Goal: Contribute content: Contribute content

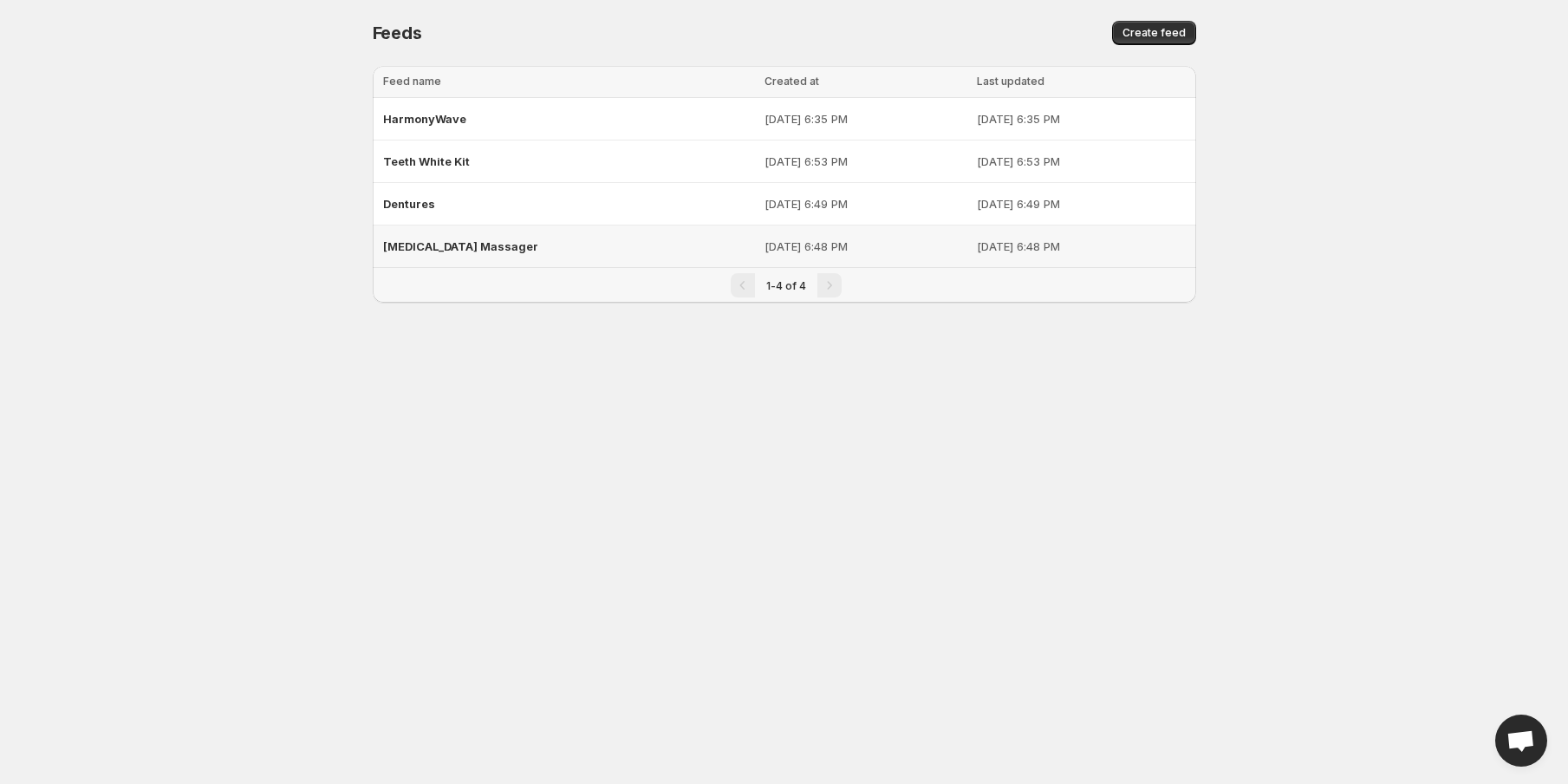
click at [554, 244] on div "[MEDICAL_DATA] Massager" at bounding box center [568, 246] width 372 height 31
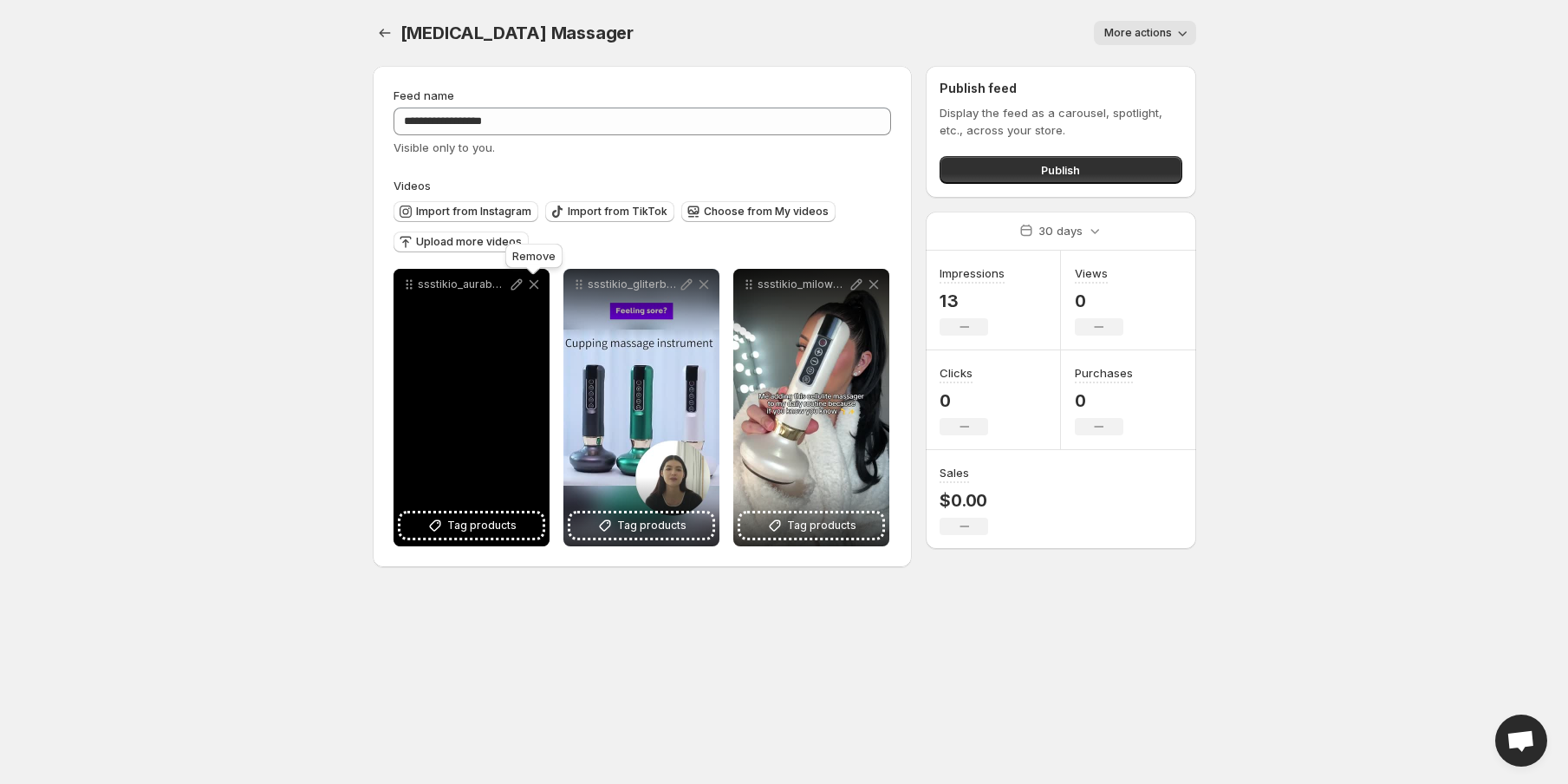
click at [534, 293] on icon at bounding box center [534, 284] width 17 height 17
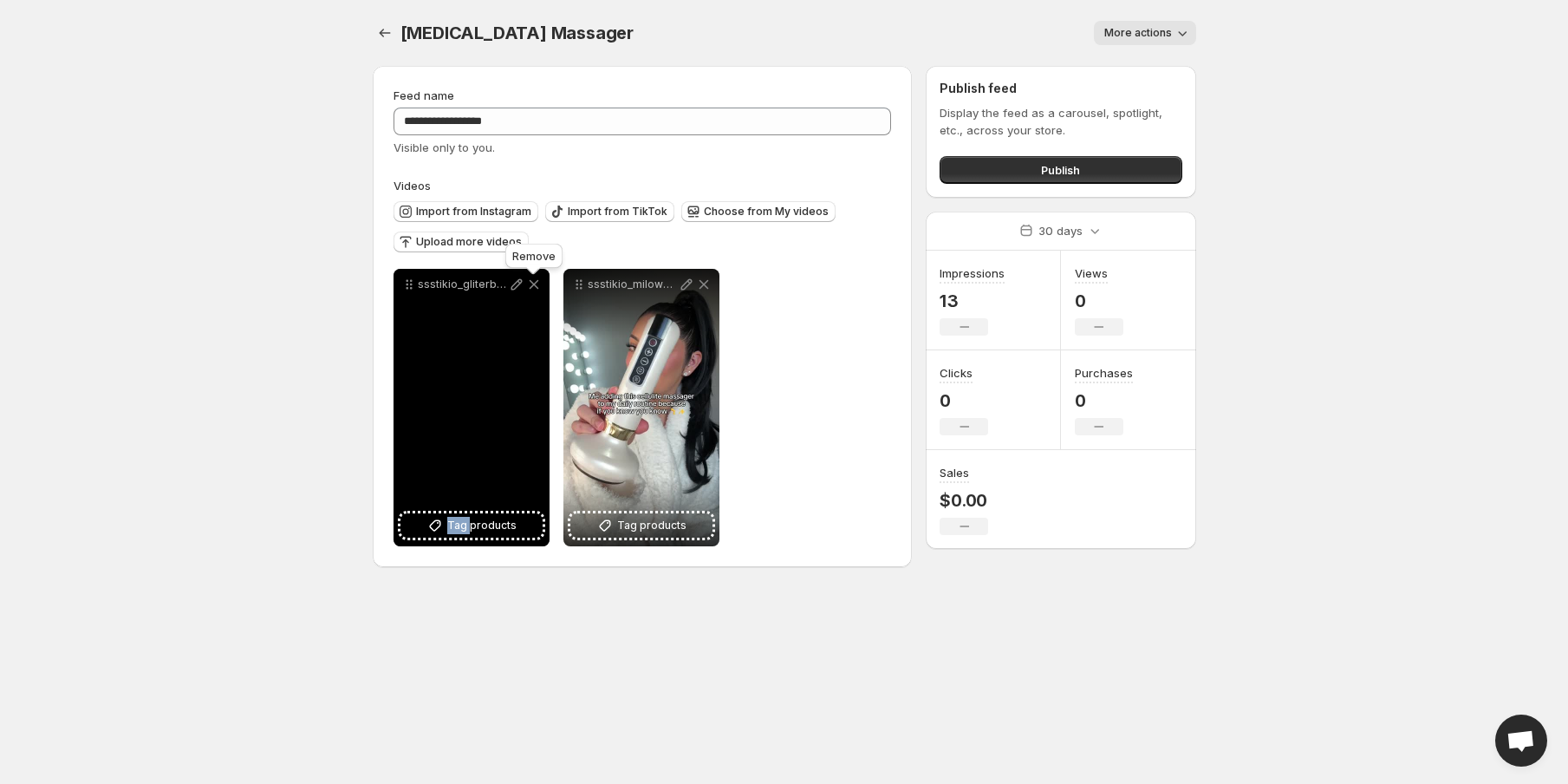
click at [534, 293] on icon at bounding box center [534, 284] width 17 height 17
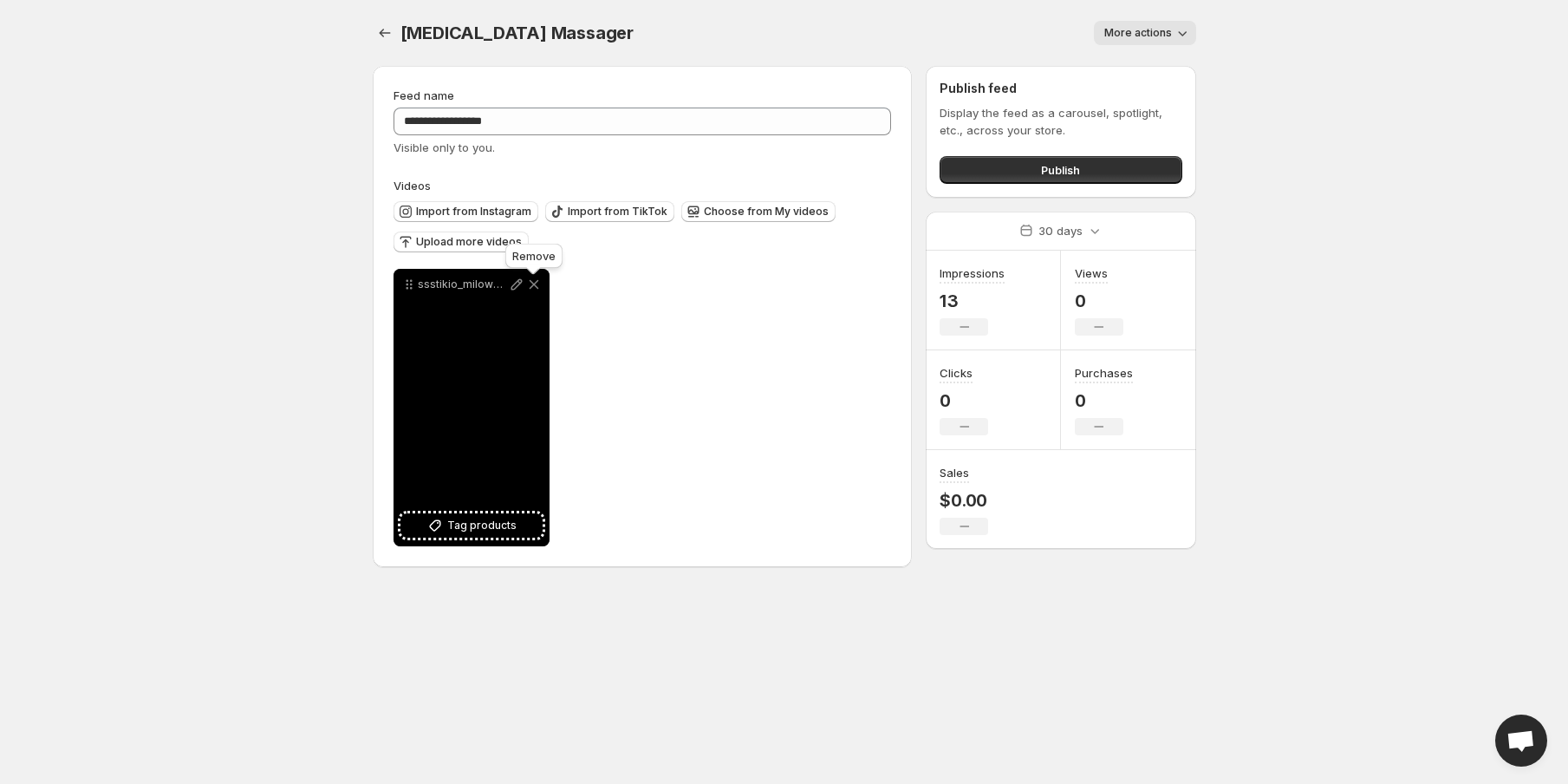
click at [534, 282] on icon at bounding box center [534, 284] width 17 height 17
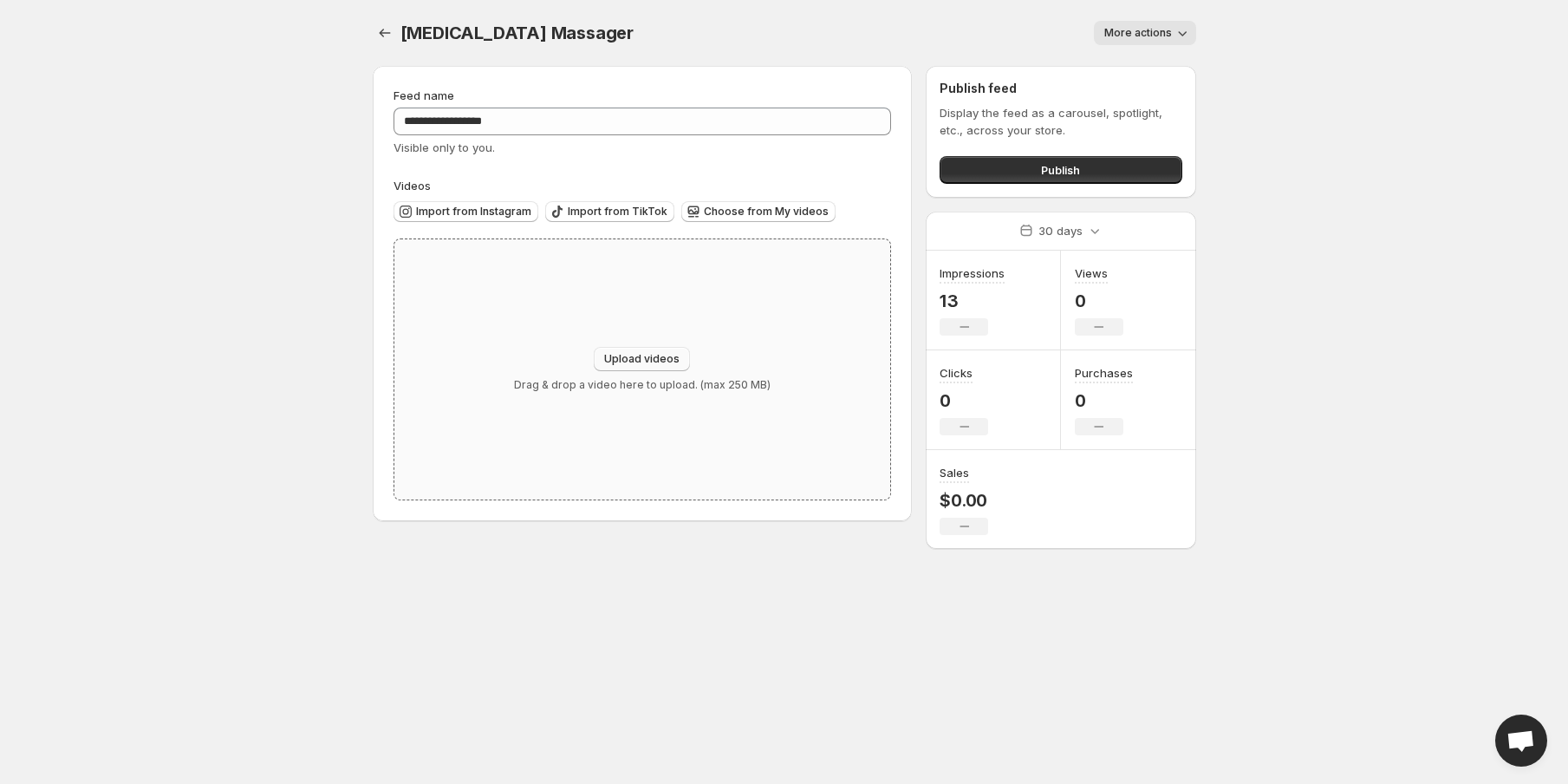
click at [662, 358] on span "Upload videos" at bounding box center [641, 358] width 76 height 14
type input "**********"
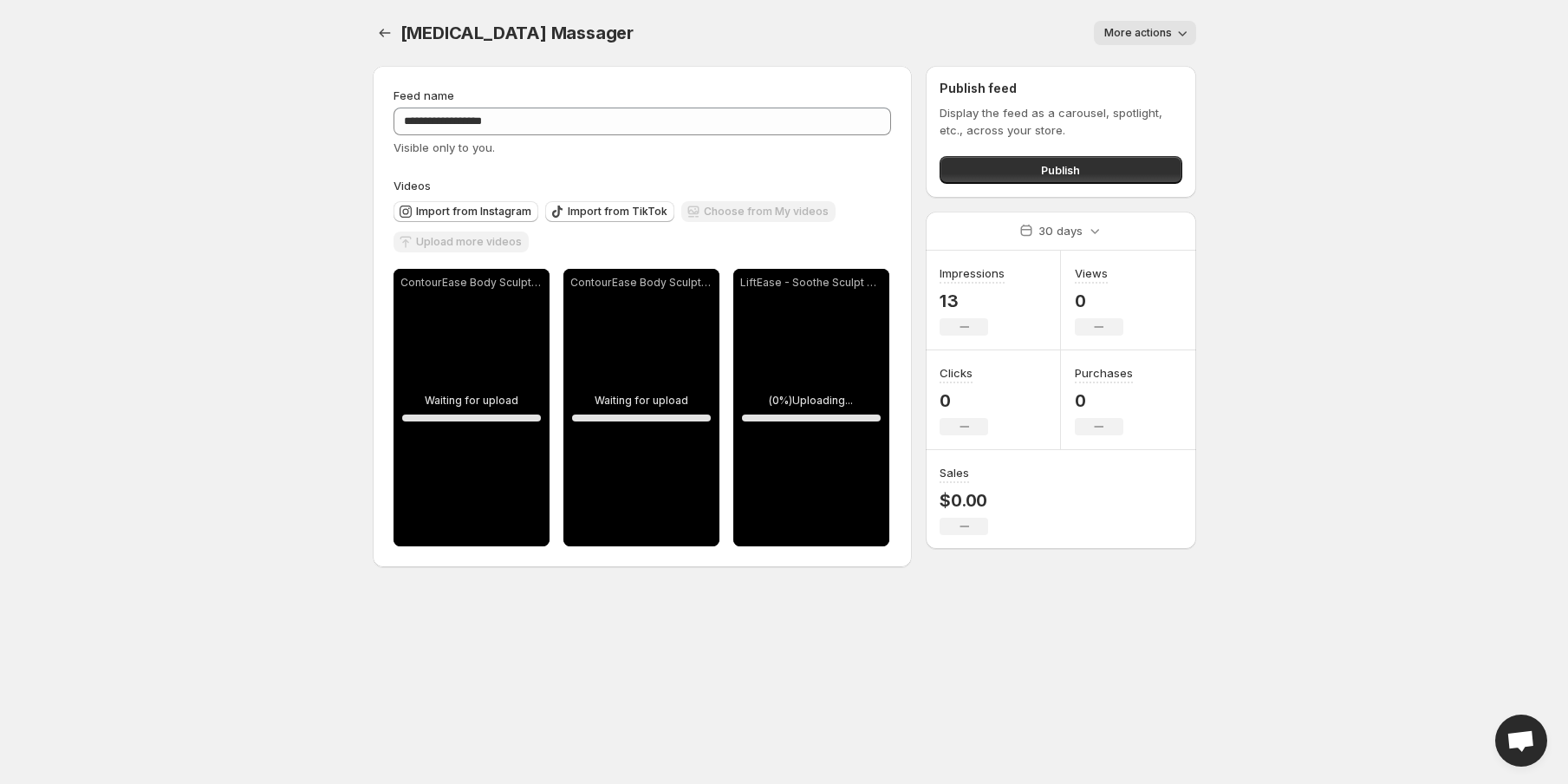
click at [872, 290] on p "LiftEase - Soothe Sculpt Simplify Heaven On Planet Earth (2).mp4" at bounding box center [811, 282] width 143 height 14
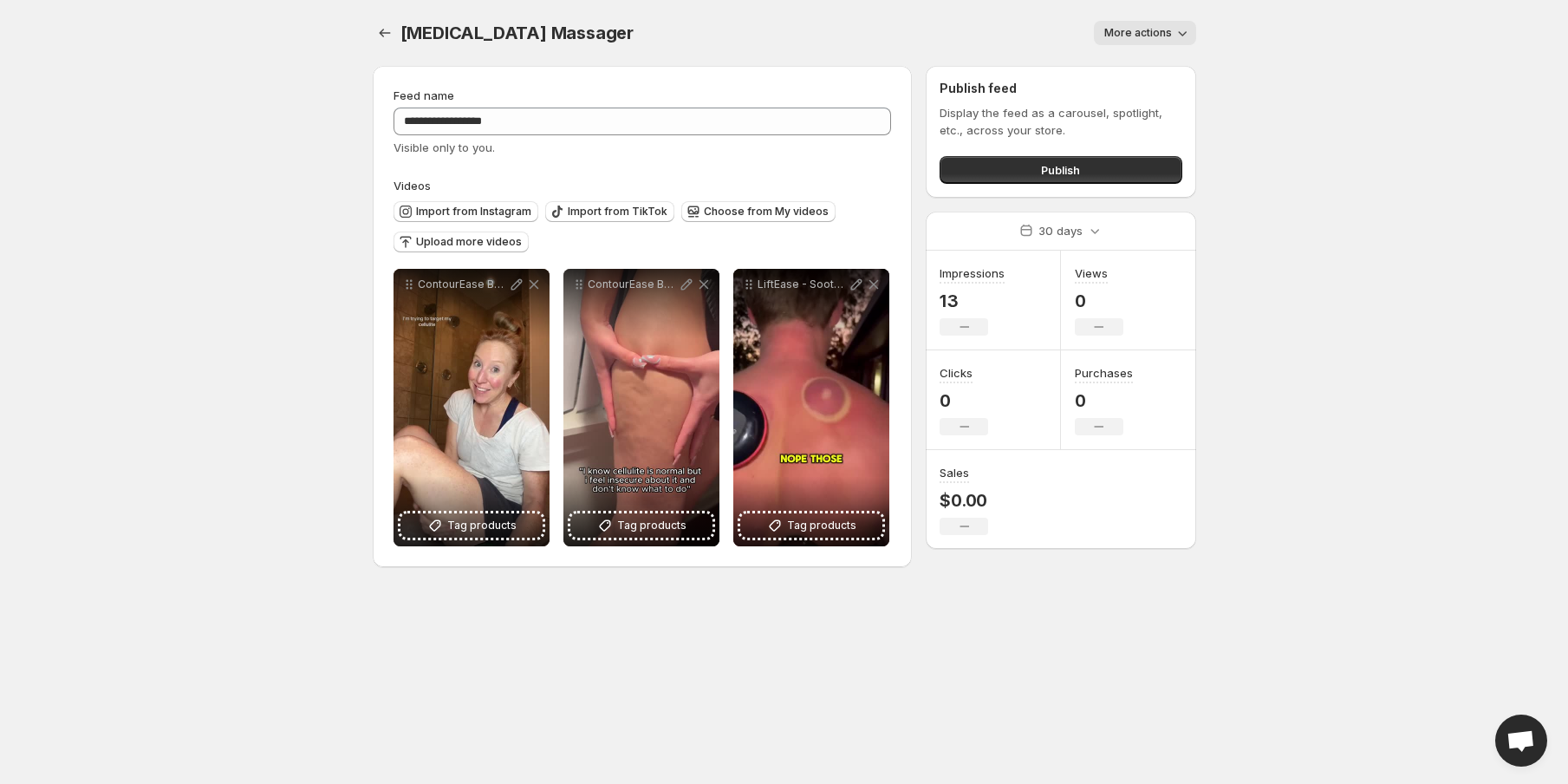
click at [883, 762] on body "**********" at bounding box center [784, 392] width 1568 height 784
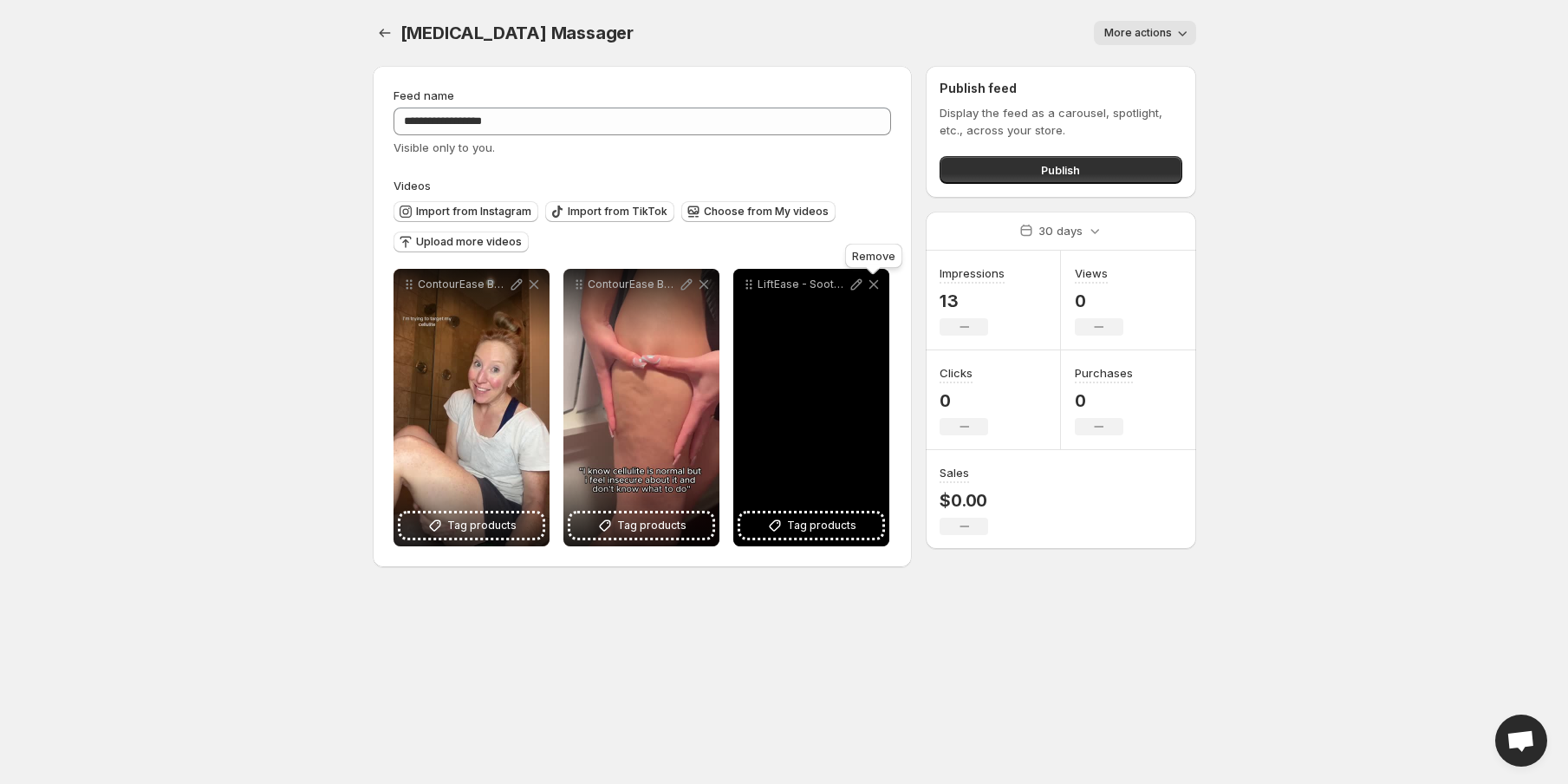
click at [869, 285] on icon at bounding box center [874, 284] width 17 height 17
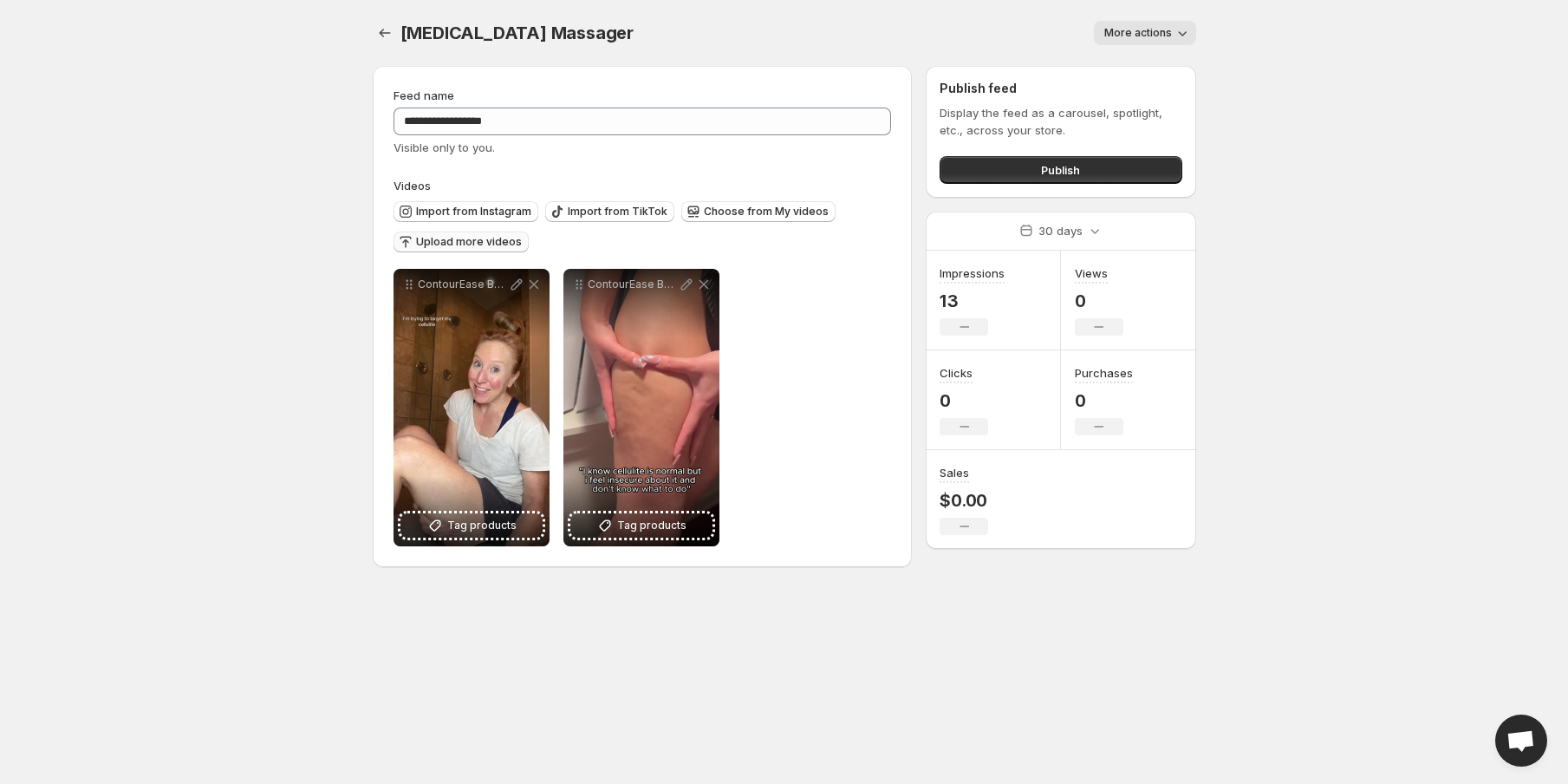
click at [498, 234] on button "Upload more videos" at bounding box center [461, 241] width 135 height 21
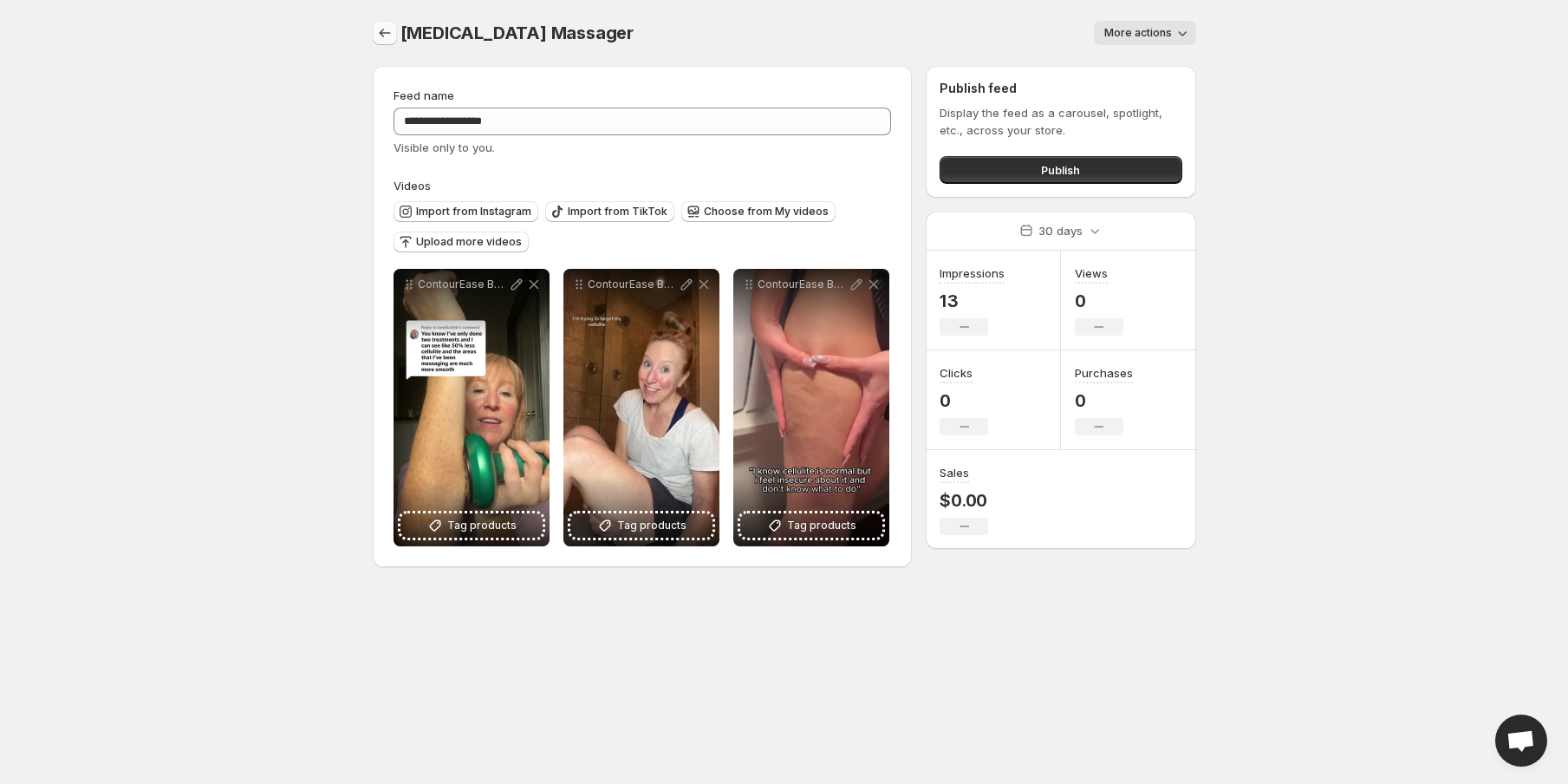
click at [382, 27] on icon "Settings" at bounding box center [385, 33] width 17 height 17
